Goal: Information Seeking & Learning: Understand process/instructions

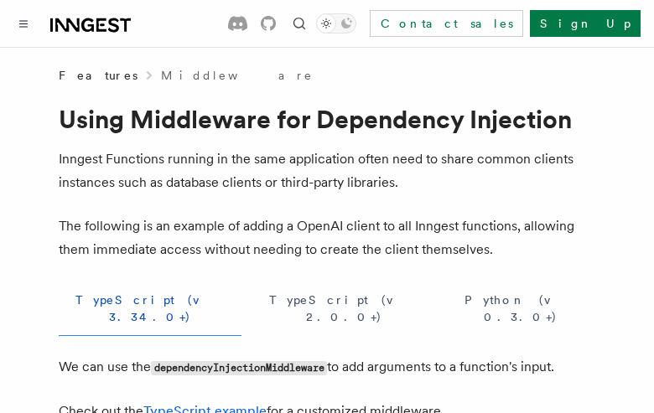
click at [116, 300] on button "TypeScript (v 3.34.0+)" at bounding box center [150, 309] width 183 height 54
click at [255, 300] on button "TypeScript (v 2.0.0+)" at bounding box center [344, 309] width 179 height 54
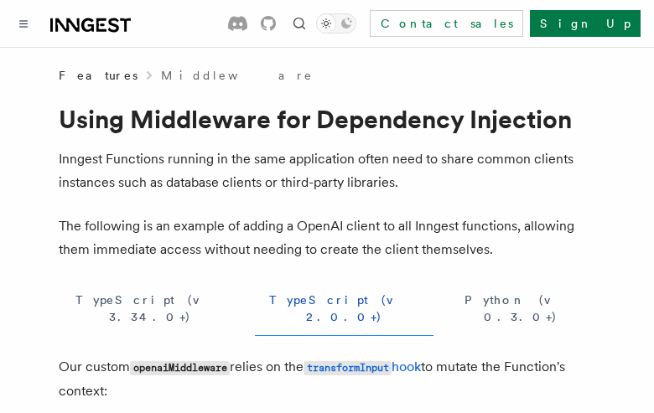
click at [447, 300] on button "Python (v 0.3.0+)" at bounding box center [521, 309] width 148 height 54
